Goal: Browse casually: Explore the website without a specific task or goal

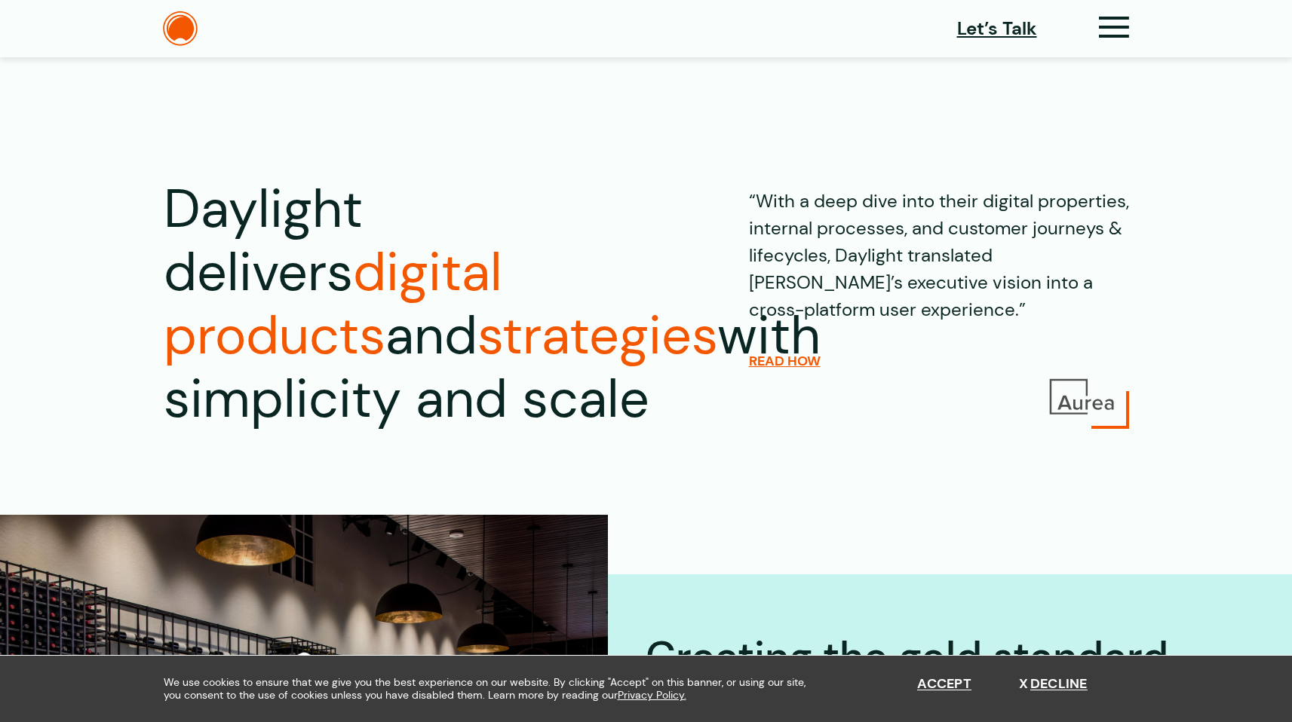
scroll to position [5121, 0]
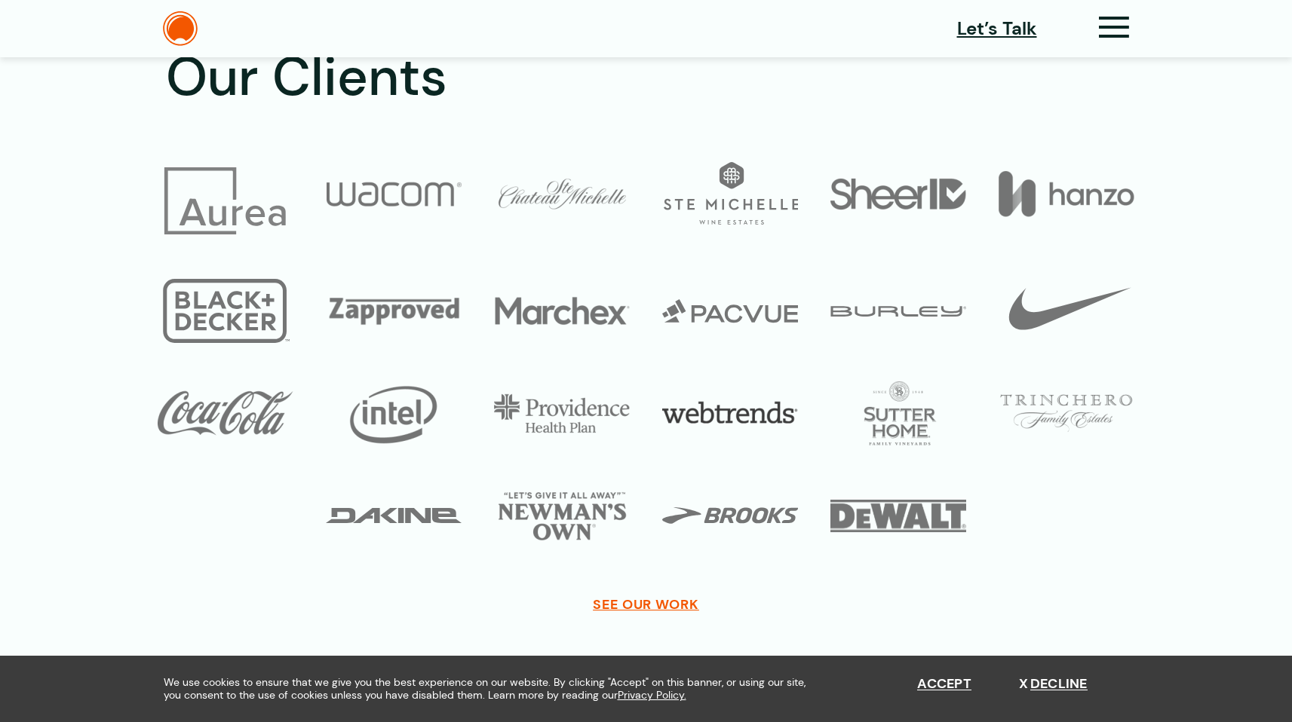
click at [701, 391] on img at bounding box center [730, 414] width 136 height 64
click at [688, 596] on span "SEE OUR WORK" at bounding box center [646, 604] width 106 height 17
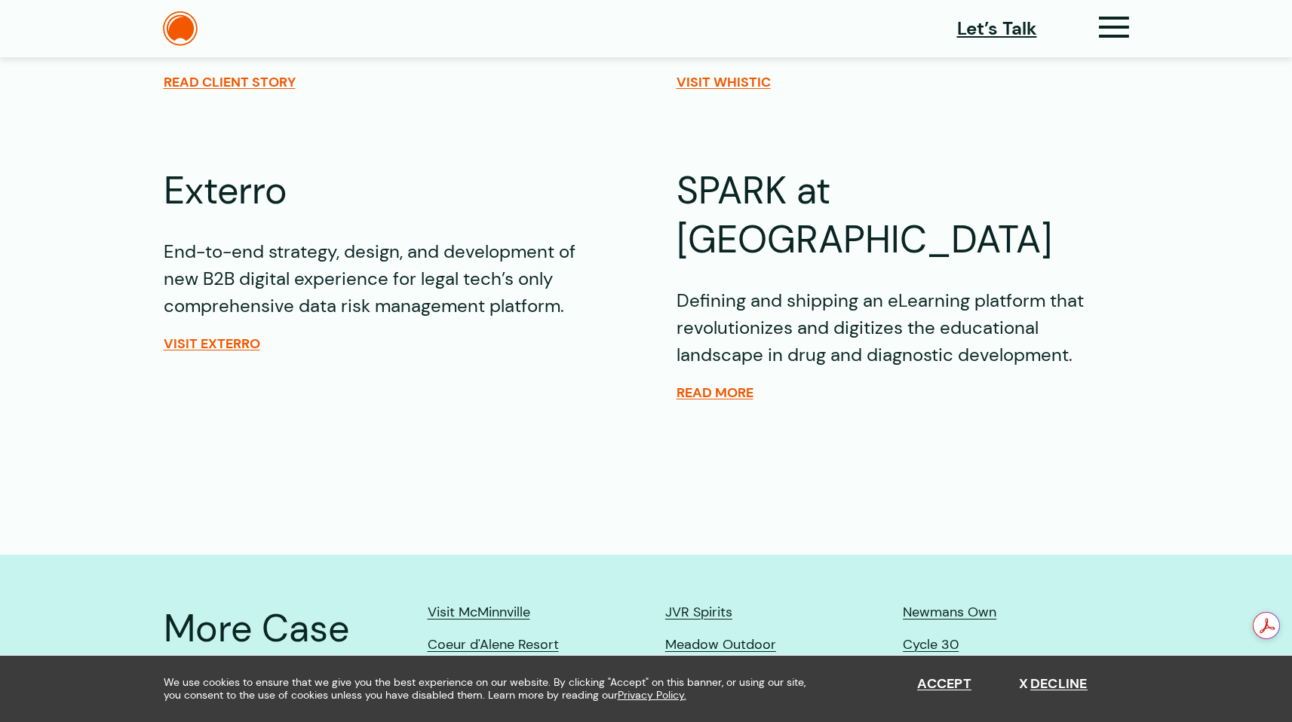
scroll to position [3205, 0]
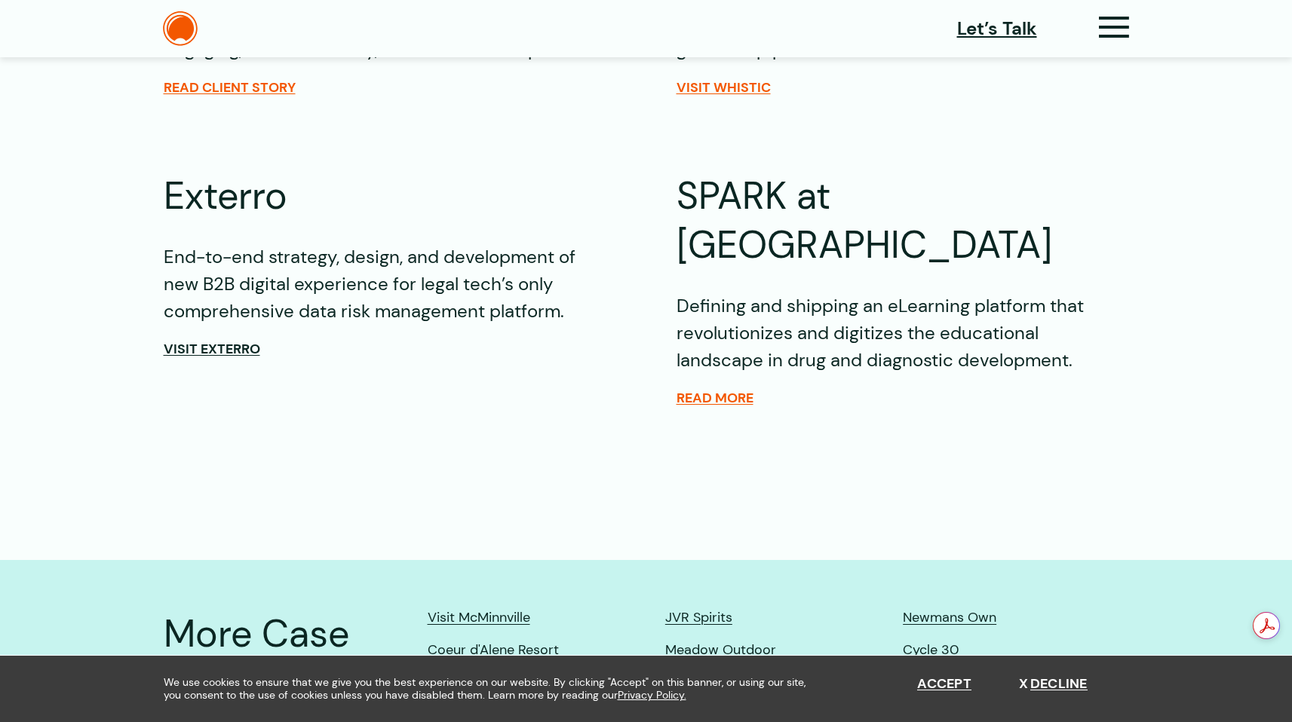
click at [223, 341] on span "Visit Exterro" at bounding box center [212, 349] width 97 height 17
click at [726, 390] on span "Read More" at bounding box center [714, 398] width 77 height 17
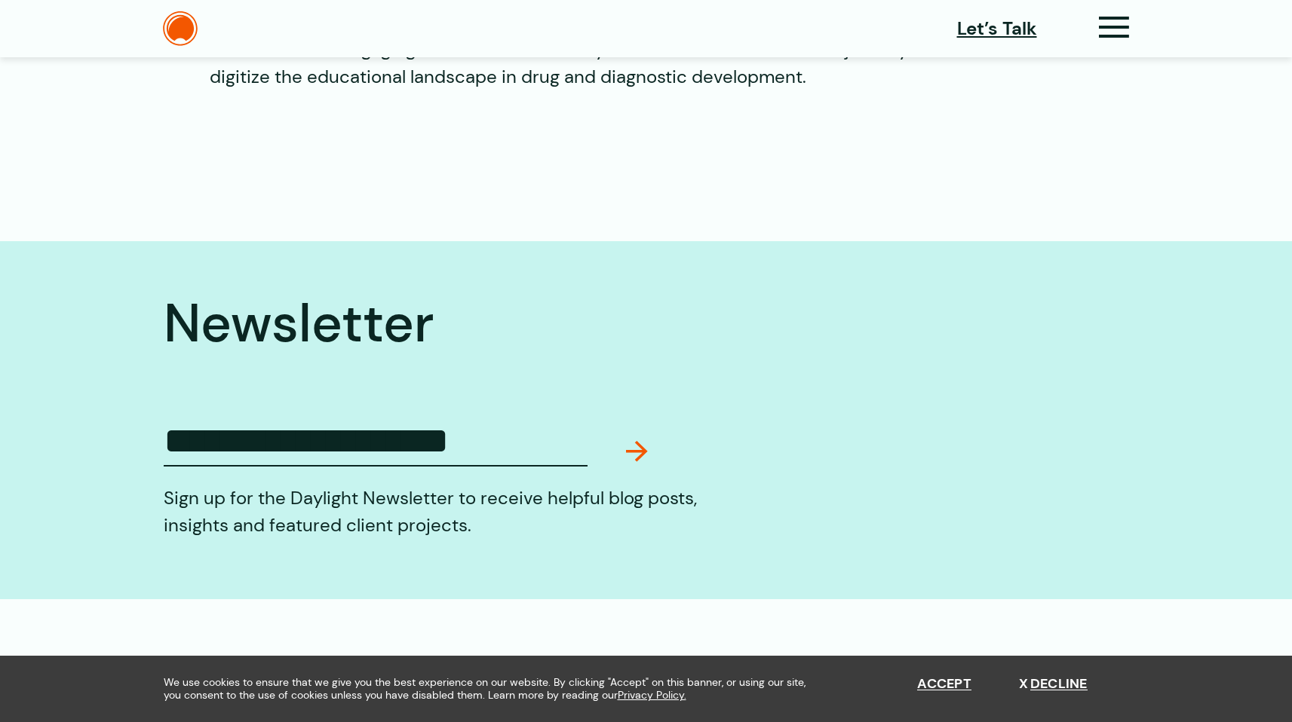
scroll to position [1792, 0]
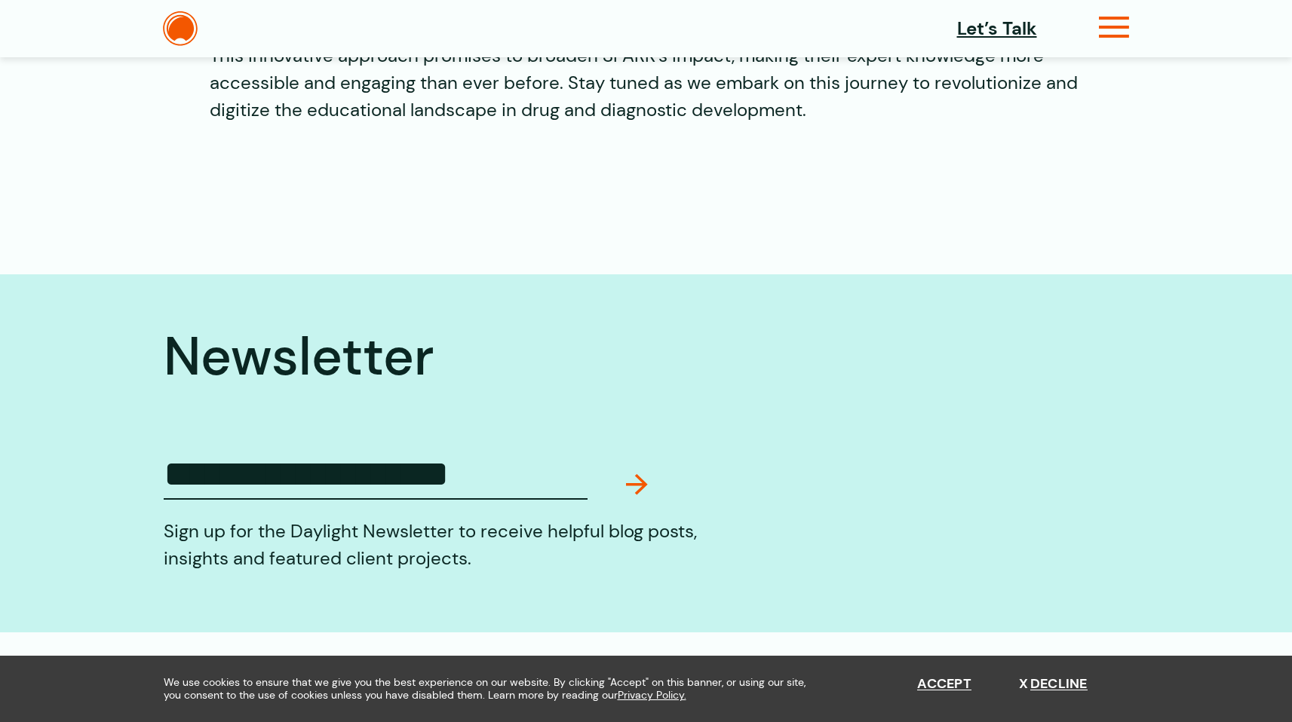
click at [1115, 26] on icon at bounding box center [1114, 34] width 31 height 16
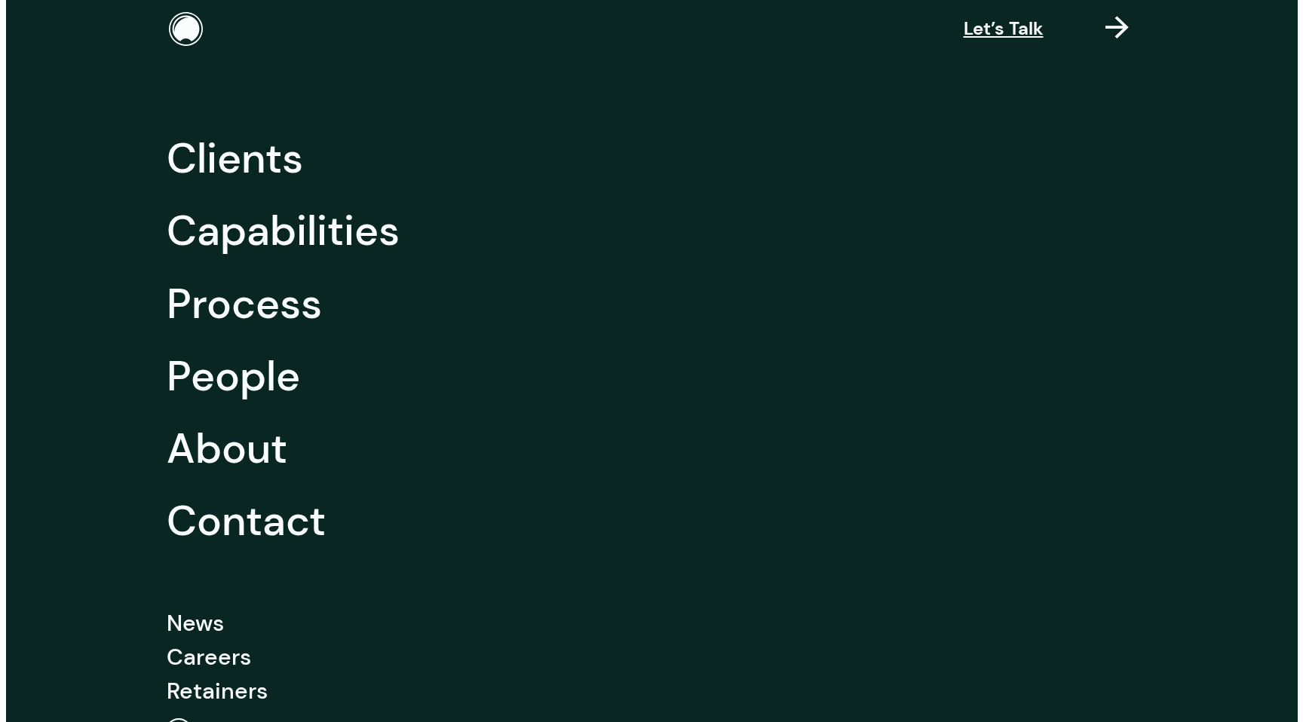
scroll to position [1797, 0]
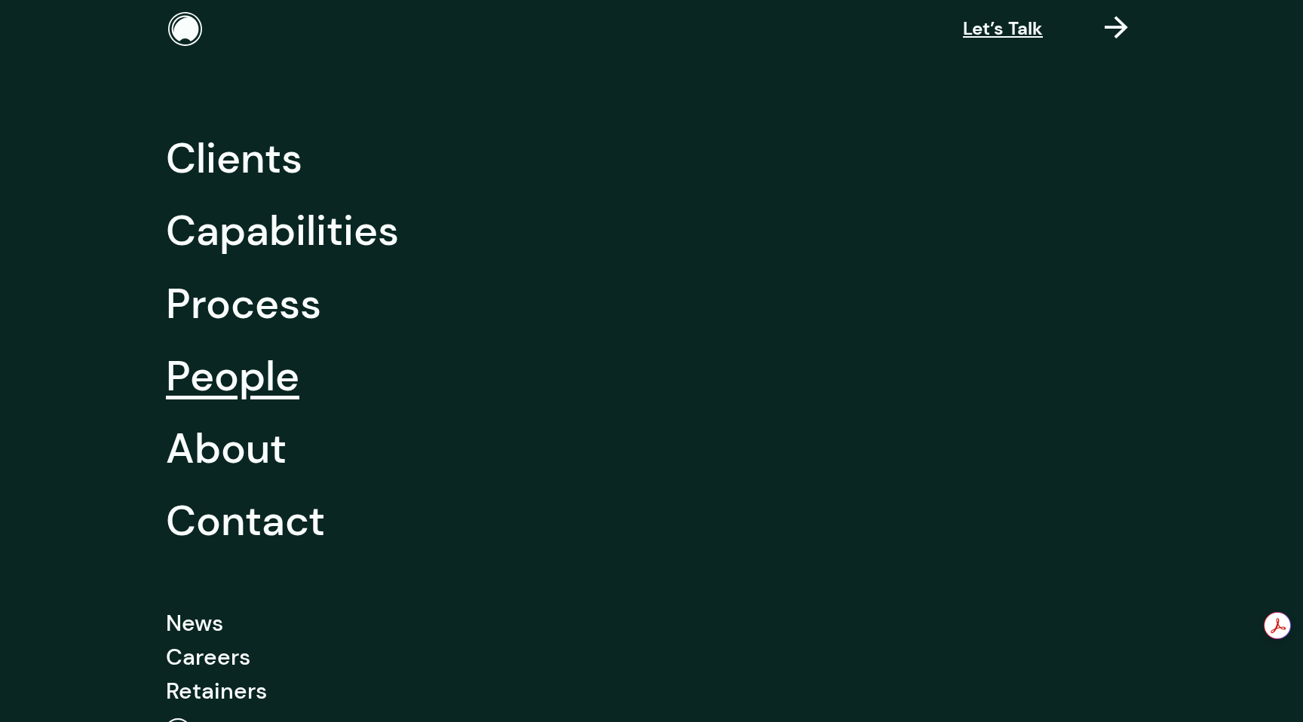
click at [247, 377] on link "People" at bounding box center [232, 376] width 133 height 72
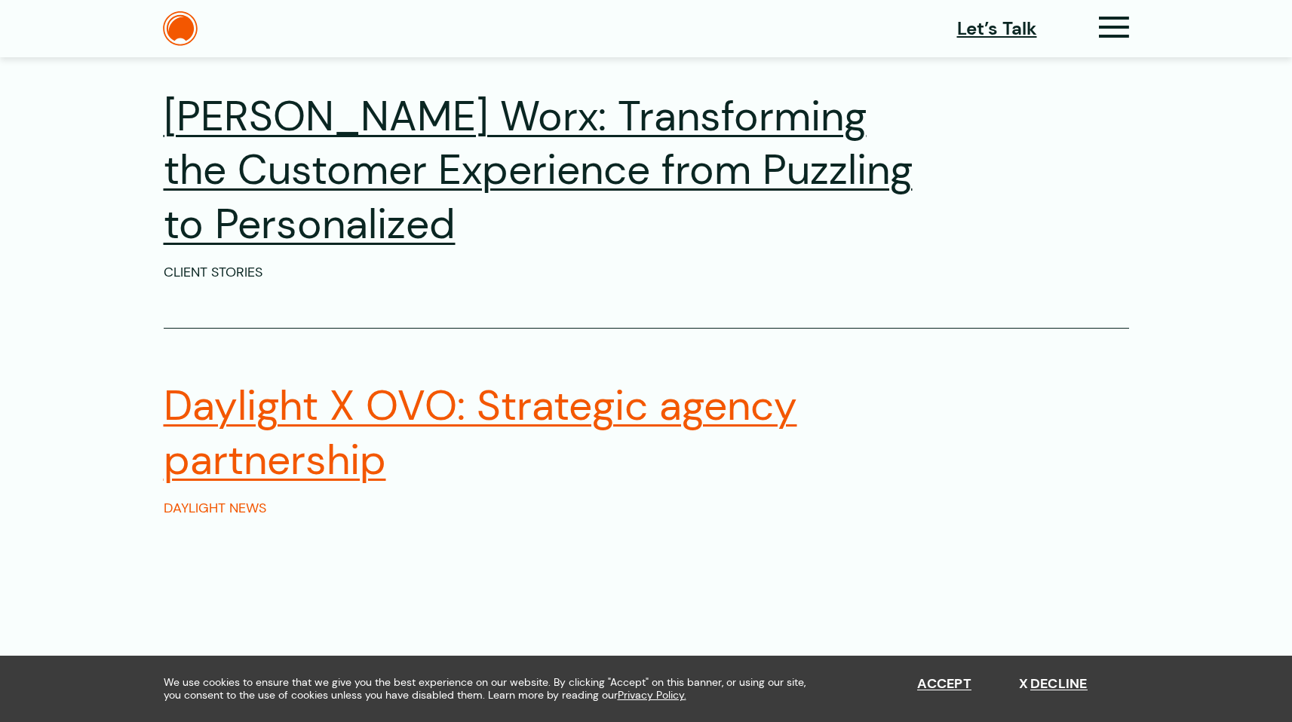
scroll to position [2041, 0]
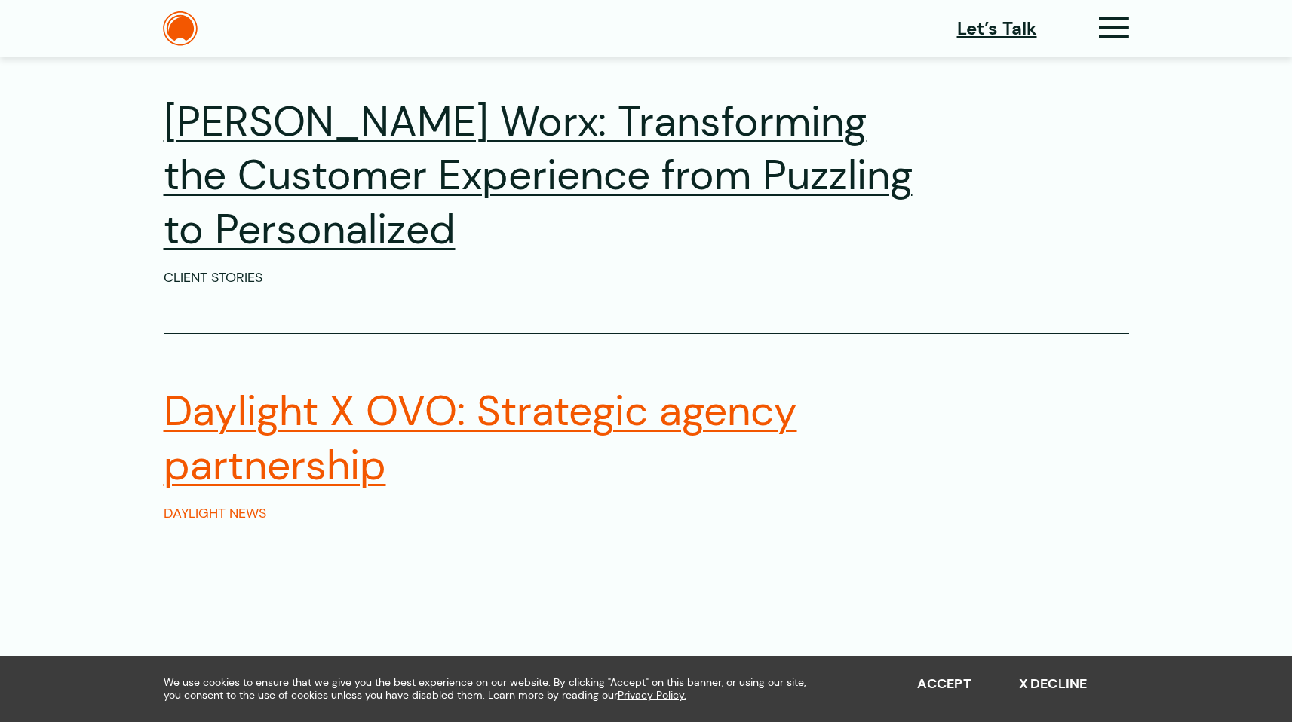
click at [329, 416] on h2 "Daylight X OVO: Strategic agency partnership" at bounding box center [538, 439] width 749 height 108
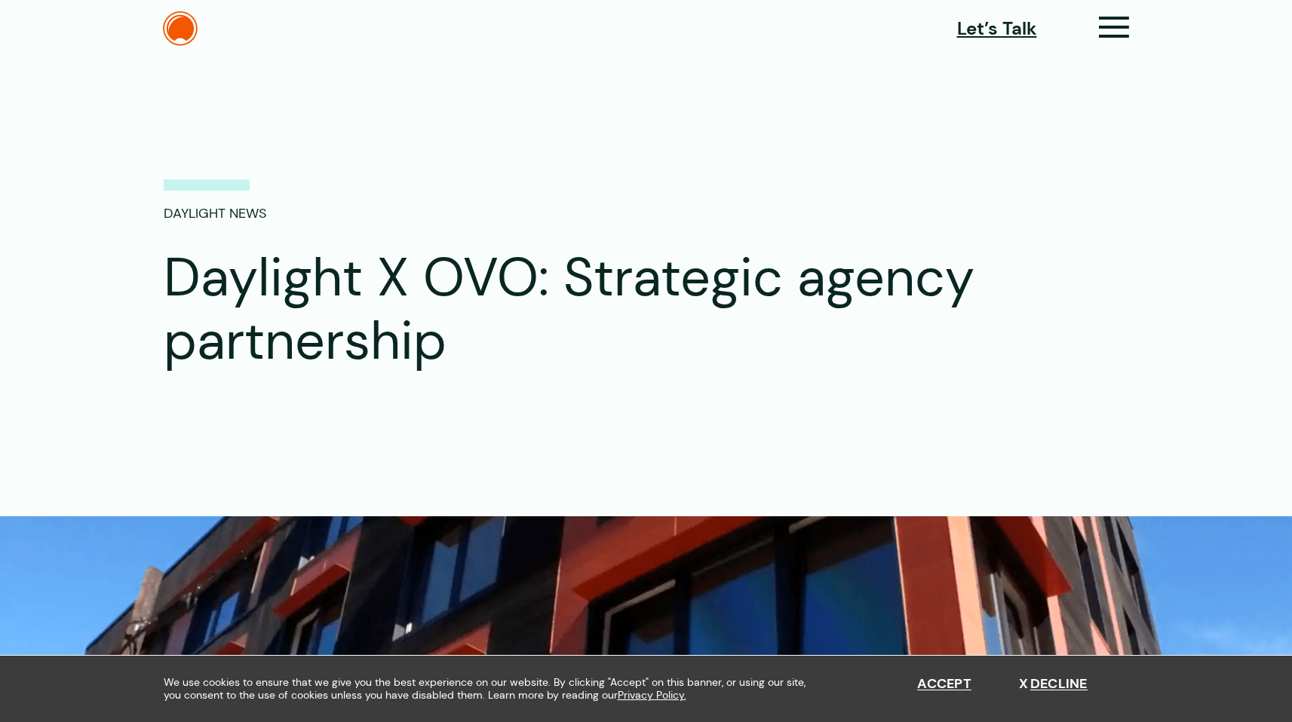
click at [1104, 14] on div "Let’s Talk" at bounding box center [1043, 29] width 172 height 31
click at [195, 37] on img at bounding box center [180, 28] width 35 height 35
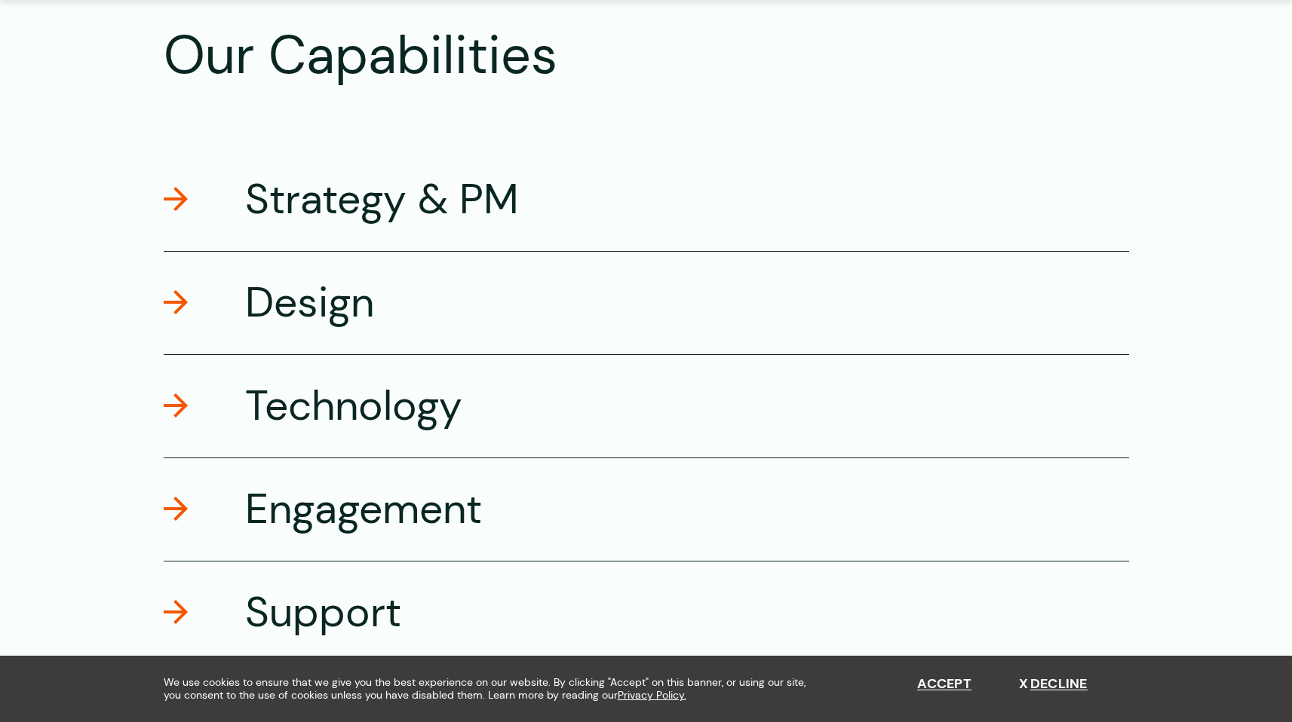
scroll to position [2635, 0]
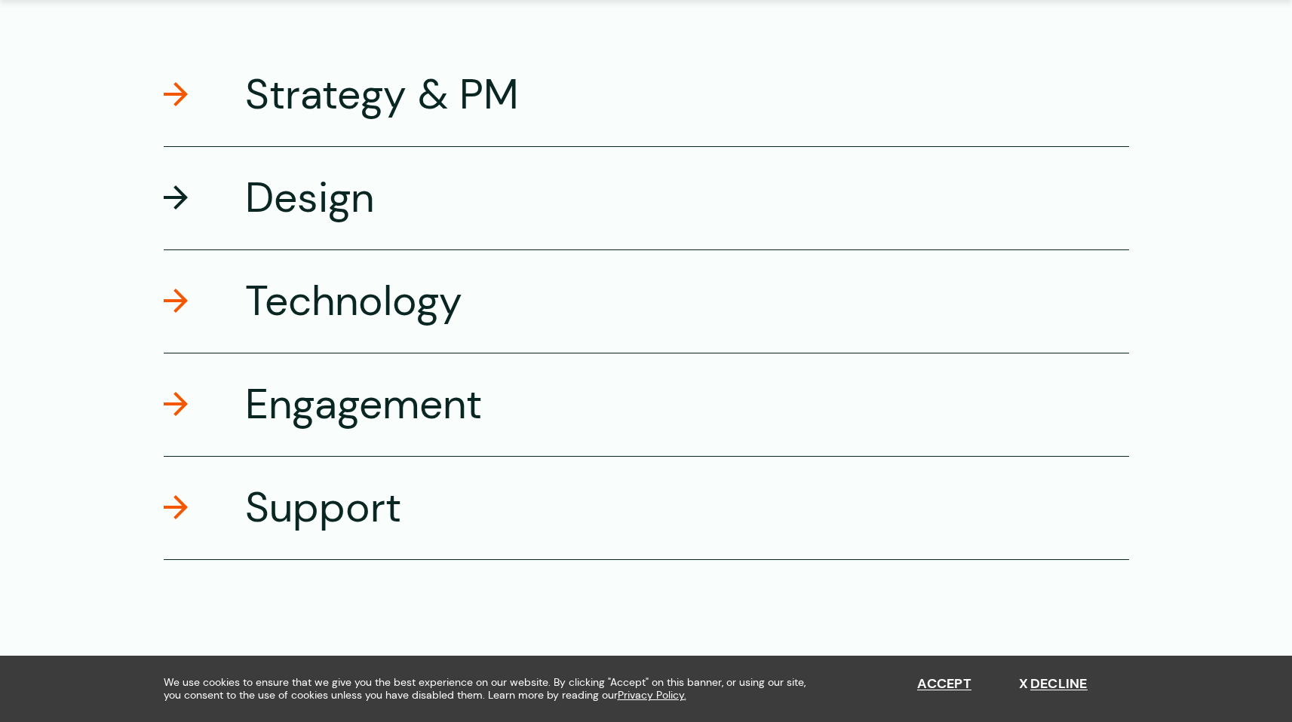
click at [179, 200] on span at bounding box center [176, 197] width 24 height 24
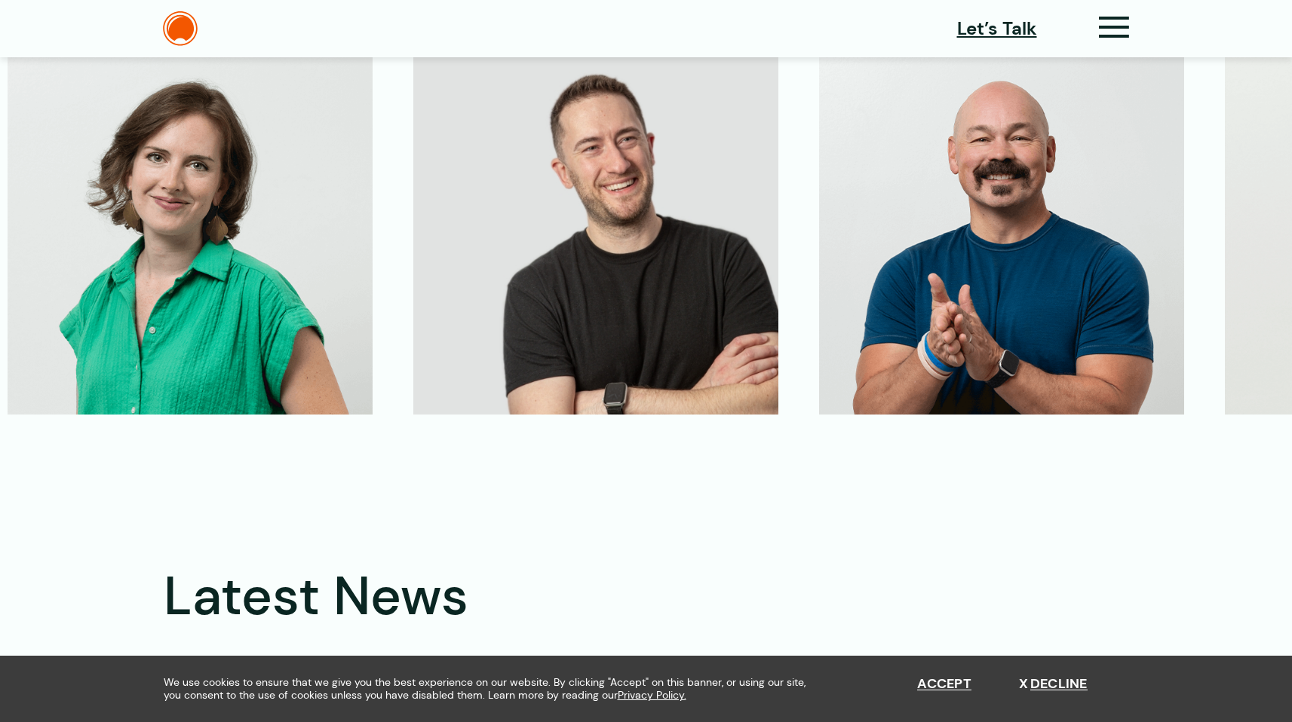
scroll to position [4275, 0]
